Goal: Task Accomplishment & Management: Complete application form

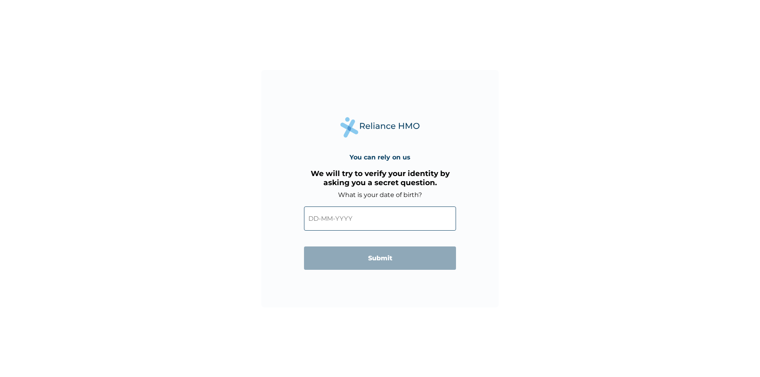
click at [377, 216] on input "text" at bounding box center [380, 219] width 152 height 24
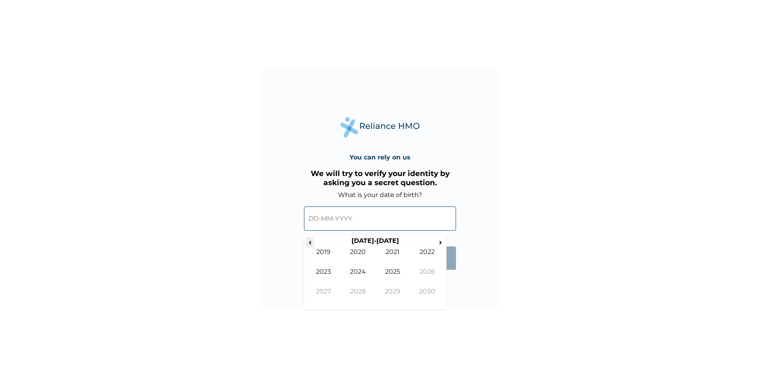
click at [309, 242] on span "‹" at bounding box center [310, 242] width 8 height 10
click at [310, 242] on span "‹" at bounding box center [310, 242] width 8 height 10
click at [311, 242] on span "‹" at bounding box center [310, 242] width 8 height 10
click at [392, 279] on td "1995" at bounding box center [392, 278] width 35 height 20
click at [426, 258] on td "Apr" at bounding box center [427, 258] width 35 height 20
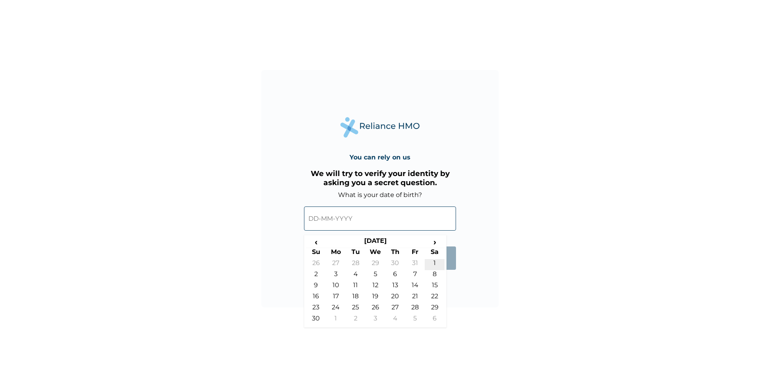
click at [436, 261] on td "1" at bounding box center [435, 264] width 20 height 11
type input "[DATE]"
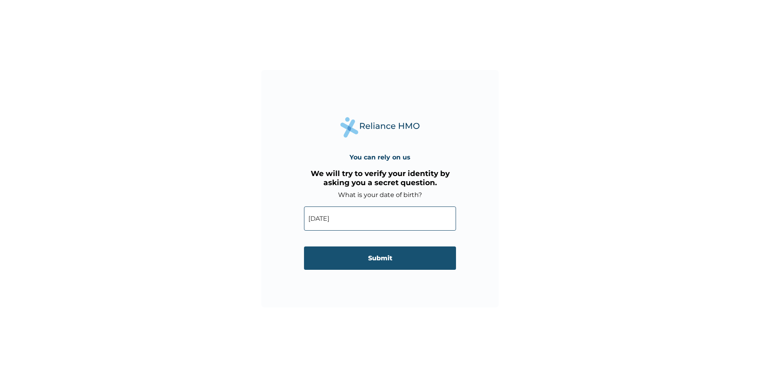
click at [375, 256] on input "Submit" at bounding box center [380, 257] width 152 height 23
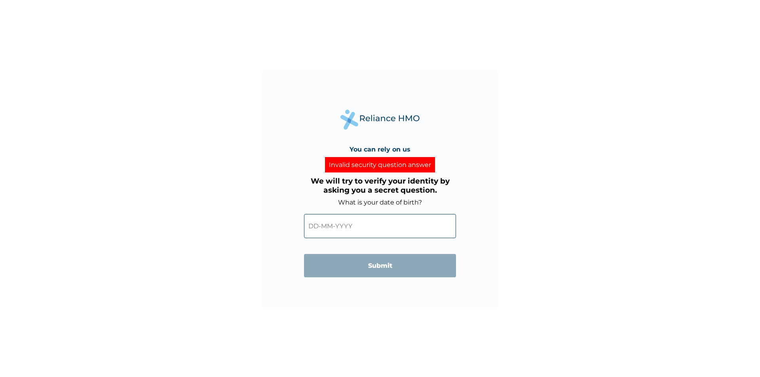
click at [358, 230] on input "text" at bounding box center [380, 226] width 152 height 24
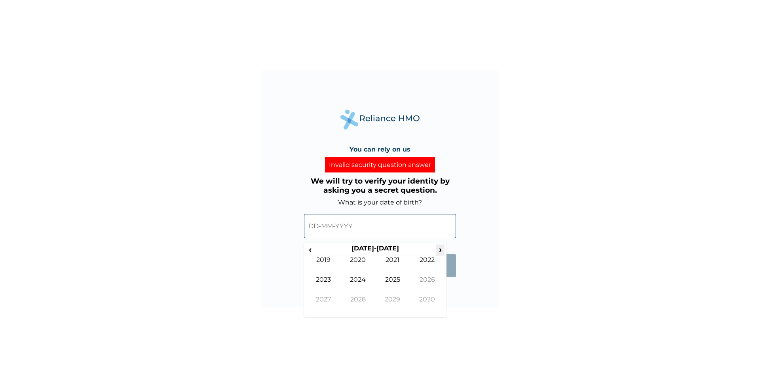
click at [440, 246] on span "›" at bounding box center [440, 250] width 9 height 10
click at [312, 253] on span "‹" at bounding box center [310, 250] width 8 height 10
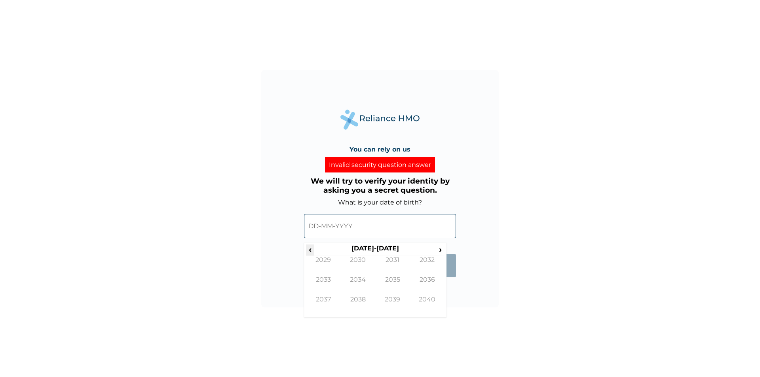
click at [312, 253] on span "‹" at bounding box center [310, 250] width 8 height 10
click at [319, 227] on input "text" at bounding box center [380, 226] width 152 height 24
click at [319, 225] on input "text" at bounding box center [380, 226] width 152 height 24
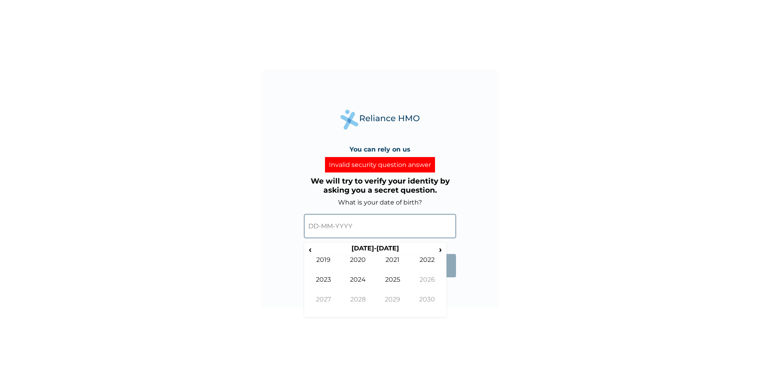
click at [319, 225] on input "text" at bounding box center [380, 226] width 152 height 24
drag, startPoint x: 333, startPoint y: 224, endPoint x: 355, endPoint y: 230, distance: 22.5
click at [355, 230] on input "text" at bounding box center [380, 226] width 152 height 24
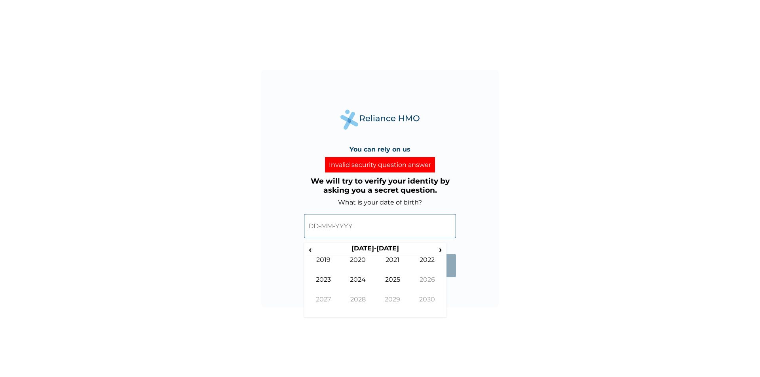
click at [355, 230] on input "text" at bounding box center [380, 226] width 152 height 24
click at [309, 245] on span "‹" at bounding box center [310, 250] width 8 height 10
click at [360, 196] on div "We will try to verify your identity by asking you a secret question. What is yo…" at bounding box center [380, 220] width 152 height 95
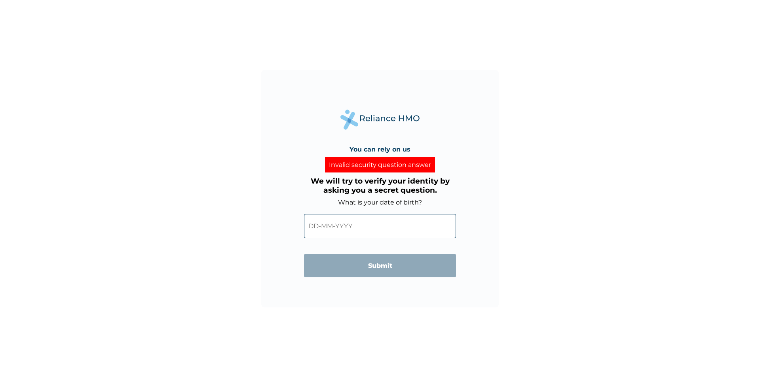
click at [365, 167] on div "Invalid security question answer" at bounding box center [380, 164] width 110 height 15
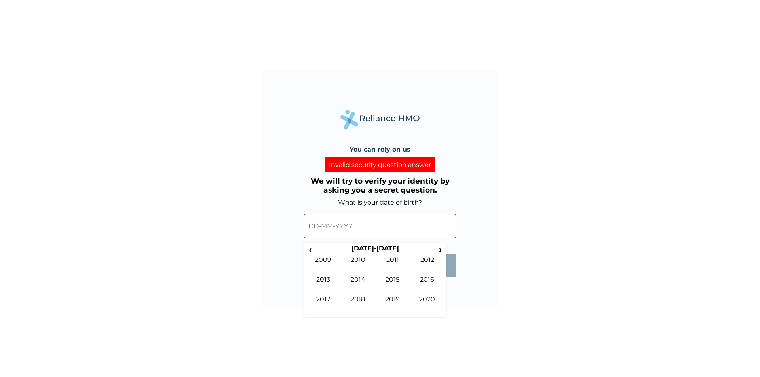
click at [337, 234] on input "text" at bounding box center [380, 226] width 152 height 24
click at [310, 252] on span "‹" at bounding box center [310, 250] width 8 height 10
click at [395, 279] on td "1995" at bounding box center [392, 286] width 35 height 20
click at [430, 256] on td "Apr" at bounding box center [427, 266] width 35 height 20
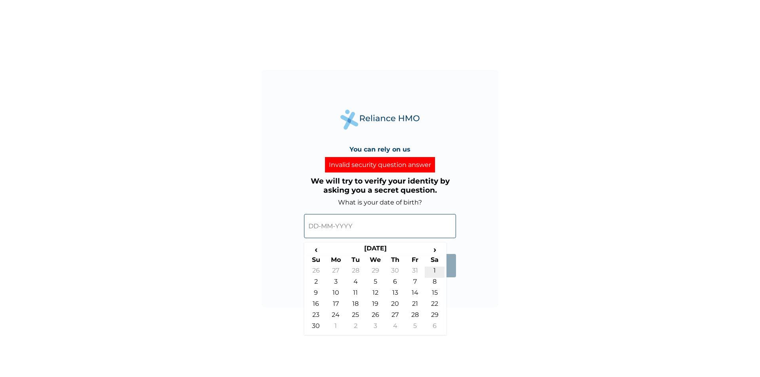
click at [434, 268] on td "1" at bounding box center [435, 272] width 20 height 11
type input "[DATE]"
click at [337, 228] on input "[DATE]" at bounding box center [380, 226] width 152 height 24
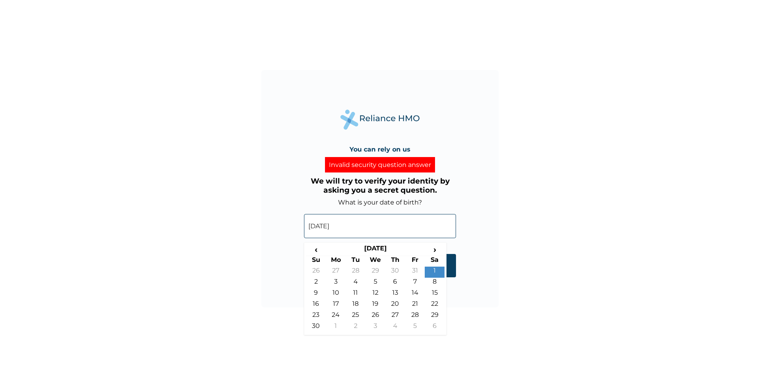
click at [356, 223] on input "[DATE]" at bounding box center [380, 226] width 152 height 24
click at [437, 272] on td "1" at bounding box center [435, 272] width 20 height 11
drag, startPoint x: 317, startPoint y: 223, endPoint x: 327, endPoint y: 224, distance: 9.9
click at [327, 224] on input "[DATE]" at bounding box center [380, 226] width 152 height 24
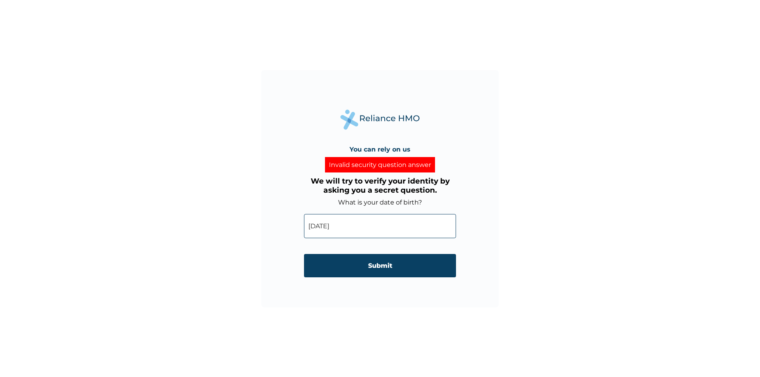
click at [517, 222] on div "You can rely on us Invalid security question answer We will try to verify your …" at bounding box center [380, 188] width 760 height 377
